Goal: Task Accomplishment & Management: Manage account settings

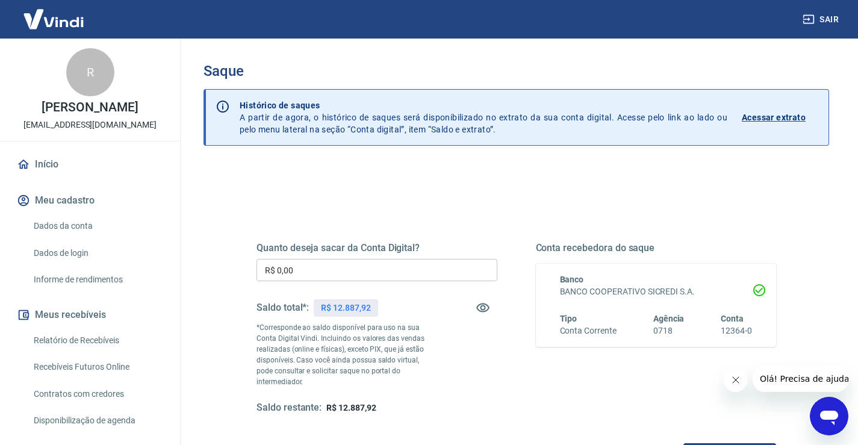
click at [308, 273] on input "R$ 0,00" at bounding box center [377, 270] width 241 height 22
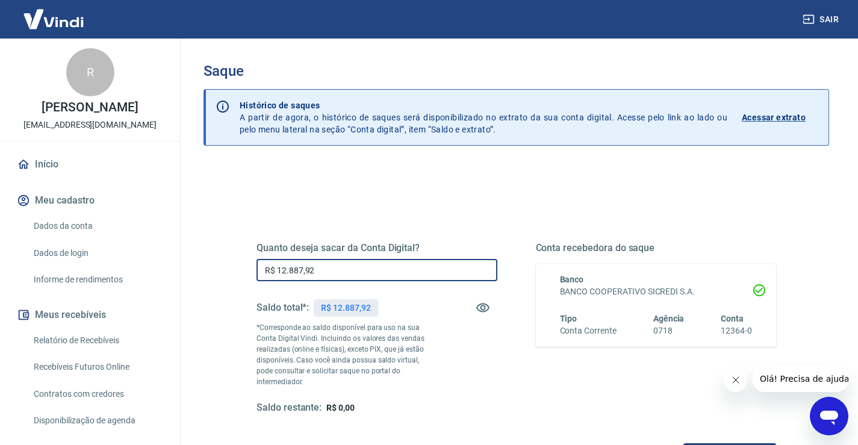
type input "R$ 12.887,92"
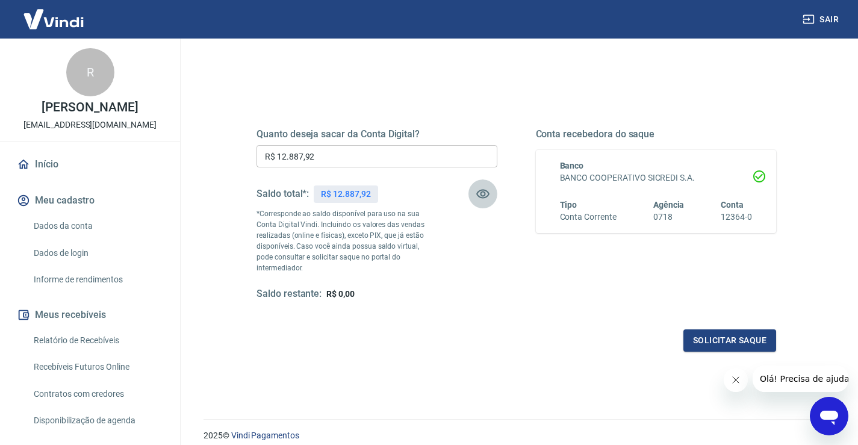
scroll to position [120, 0]
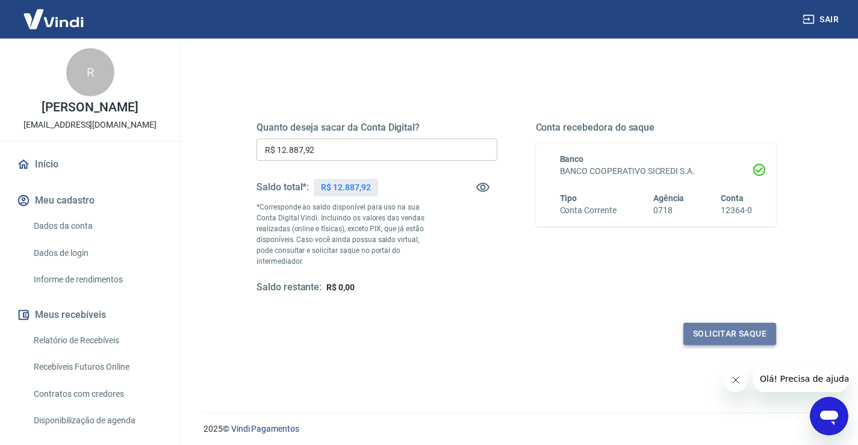
click at [717, 323] on button "Solicitar saque" at bounding box center [730, 334] width 93 height 22
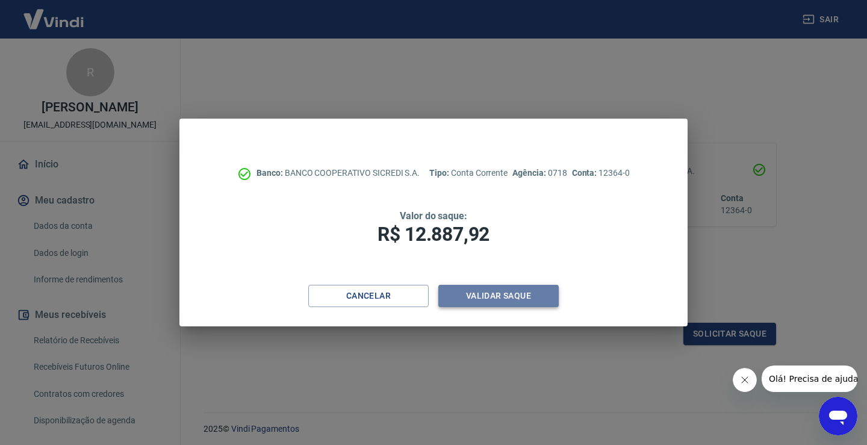
click at [493, 293] on button "Validar saque" at bounding box center [498, 296] width 120 height 22
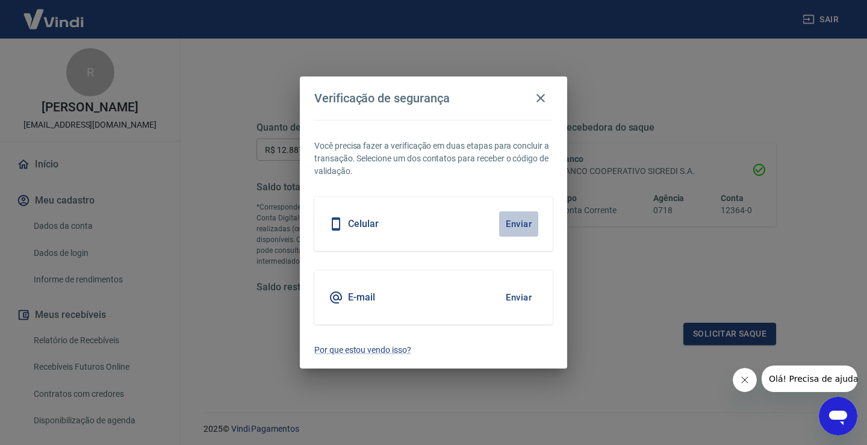
click at [509, 224] on button "Enviar" at bounding box center [518, 223] width 39 height 25
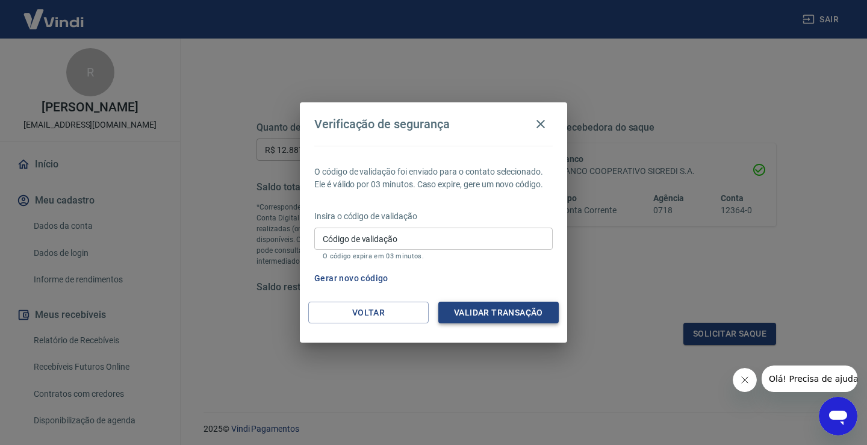
click at [477, 313] on button "Validar transação" at bounding box center [498, 313] width 120 height 22
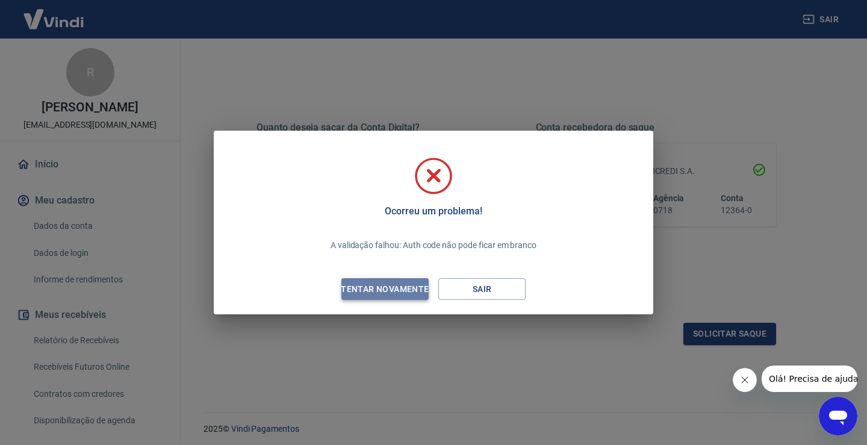
click at [398, 282] on div "Tentar novamente" at bounding box center [384, 289] width 117 height 15
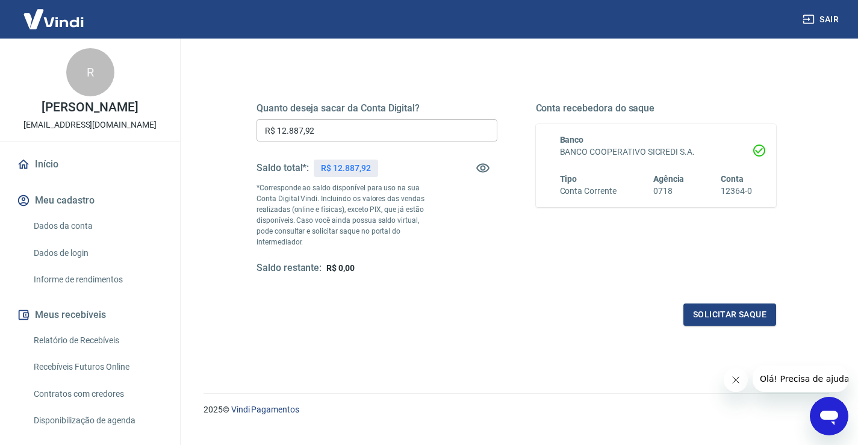
scroll to position [151, 0]
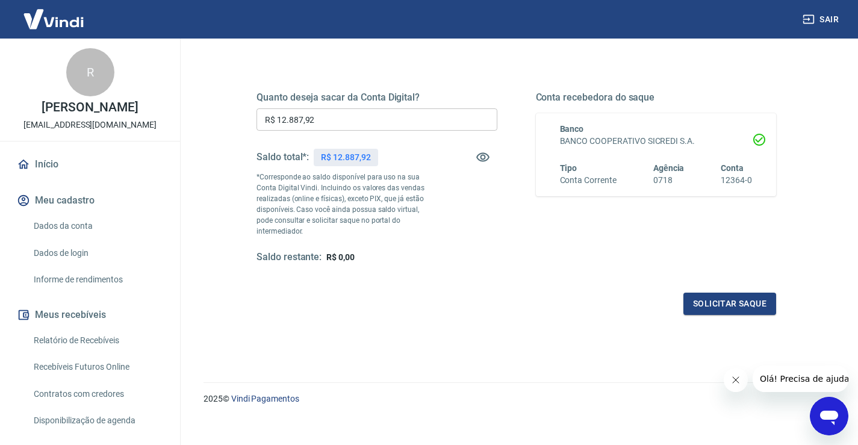
click at [68, 223] on link "Dados da conta" at bounding box center [97, 226] width 137 height 25
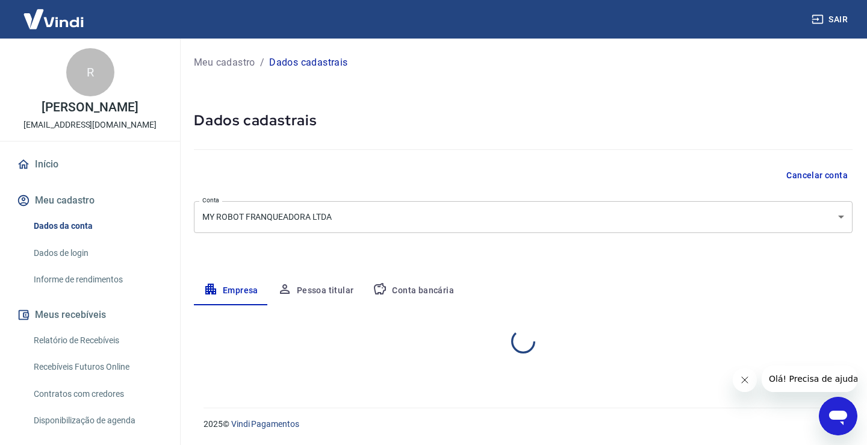
select select "SP"
select select "business"
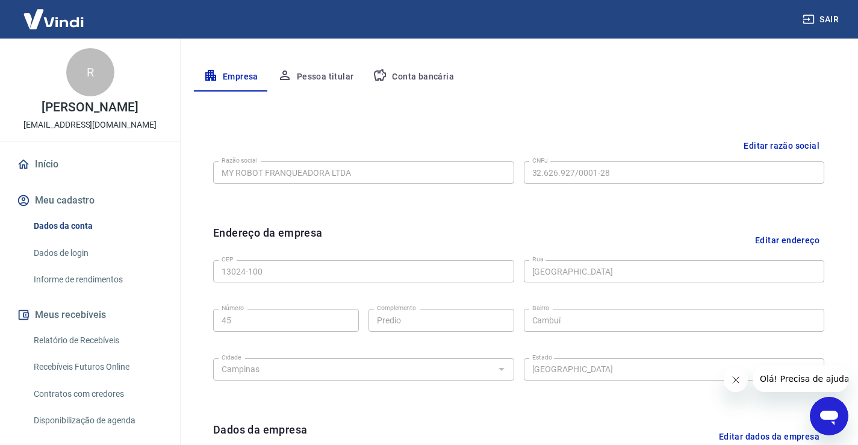
scroll to position [182, 0]
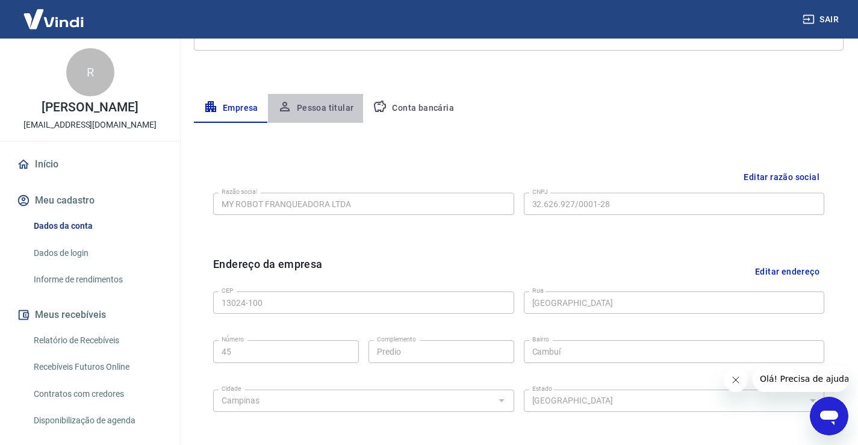
click at [319, 101] on button "Pessoa titular" at bounding box center [316, 108] width 96 height 29
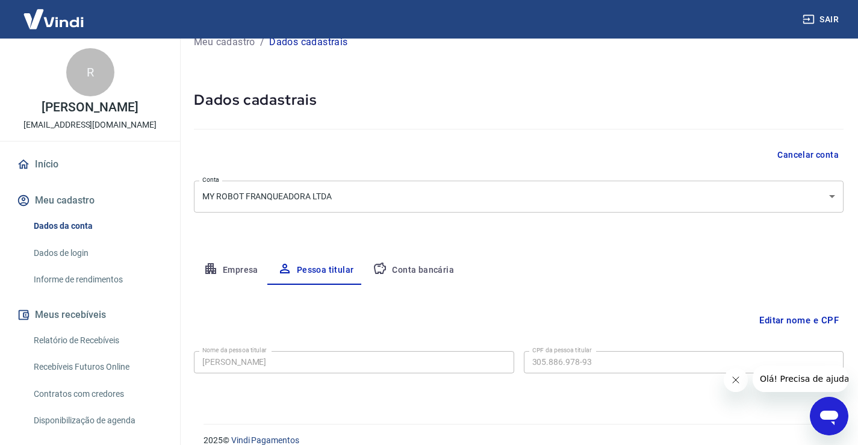
scroll to position [37, 0]
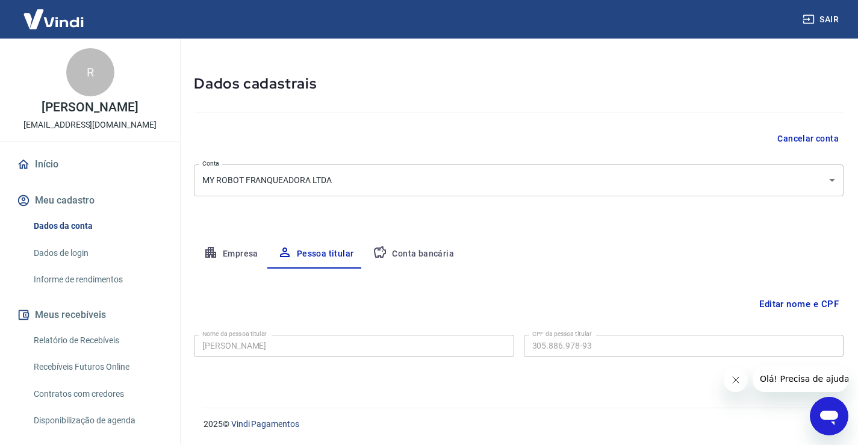
click at [80, 251] on link "Dados de login" at bounding box center [97, 253] width 137 height 25
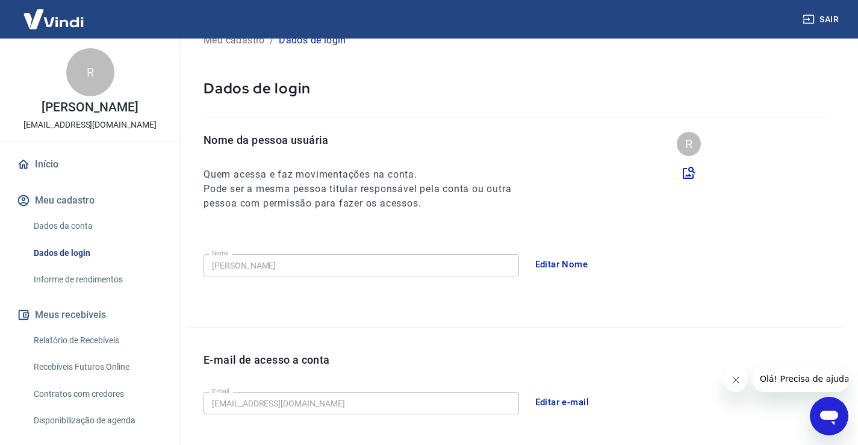
click at [75, 228] on link "Dados da conta" at bounding box center [97, 226] width 137 height 25
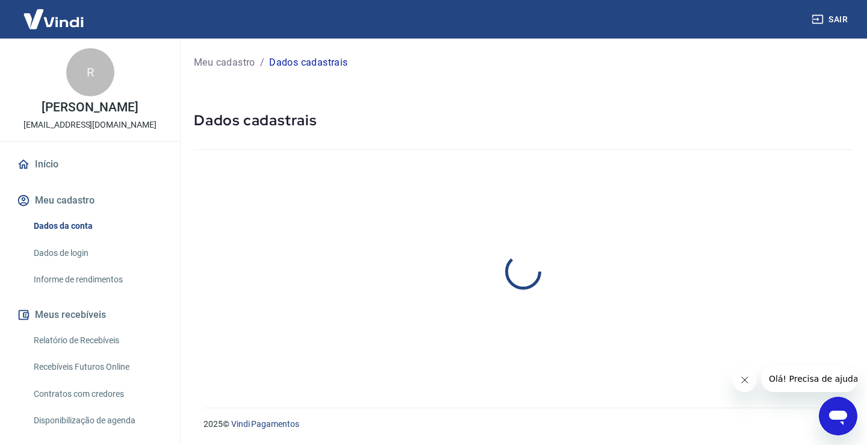
select select "SP"
select select "business"
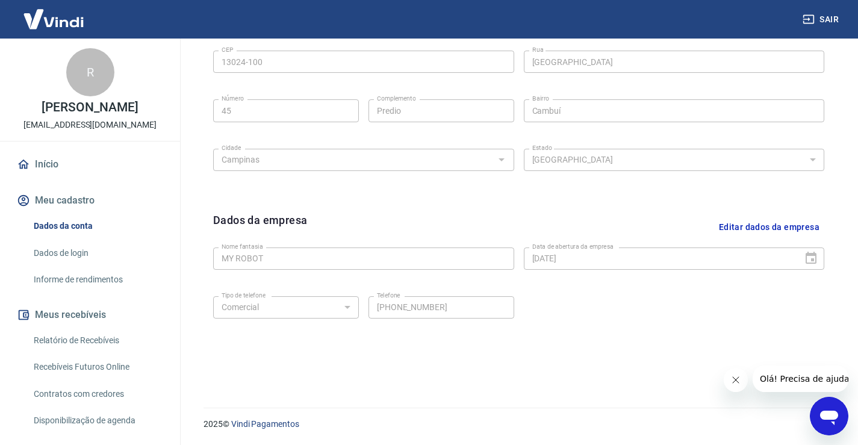
scroll to position [363, 0]
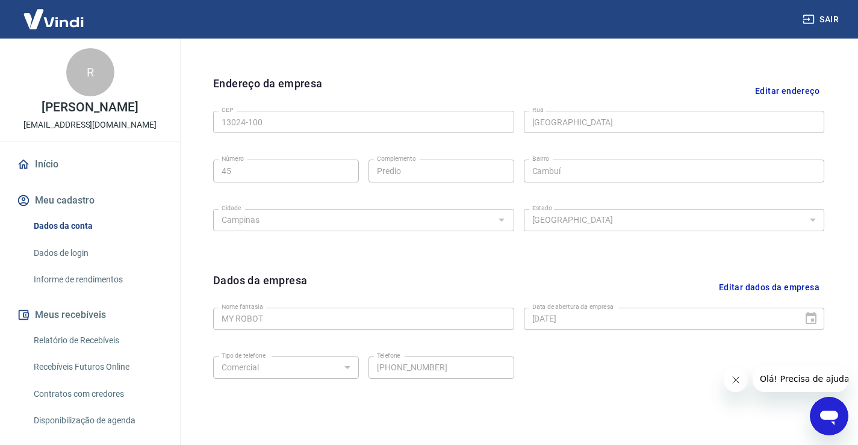
click at [767, 288] on button "Editar dados da empresa" at bounding box center [769, 287] width 110 height 31
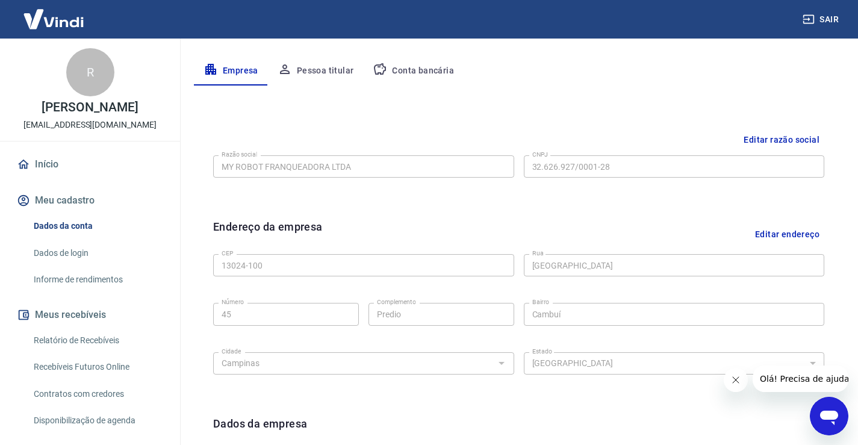
scroll to position [160, 0]
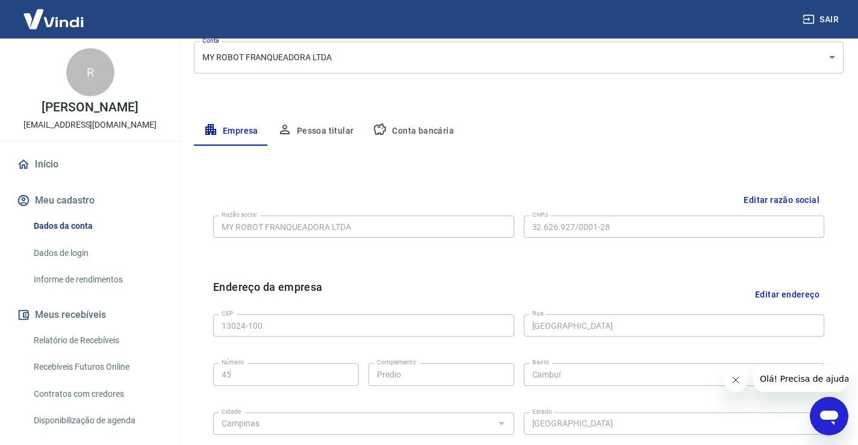
click at [335, 137] on button "Pessoa titular" at bounding box center [316, 131] width 96 height 29
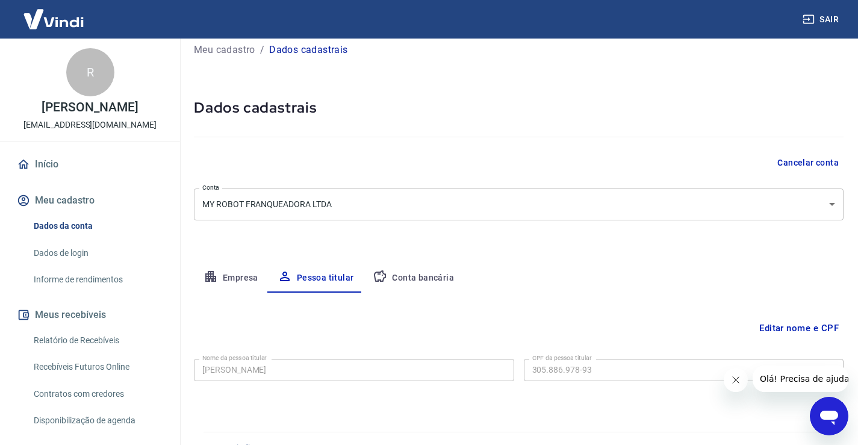
scroll to position [0, 0]
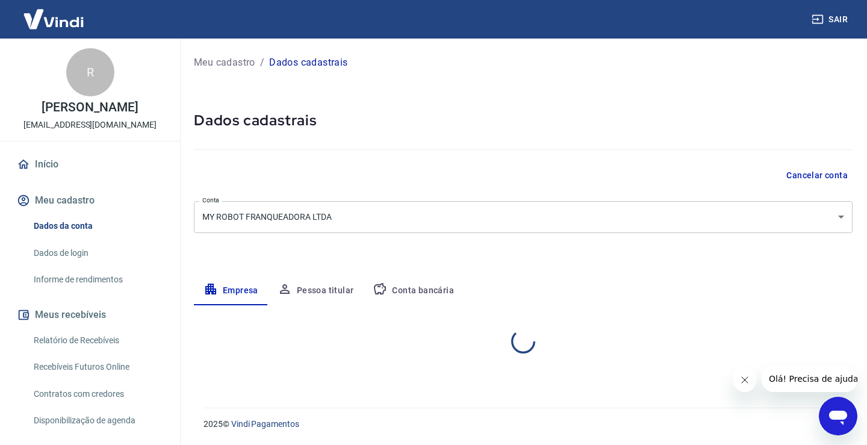
select select "SP"
select select "business"
